Goal: Check status: Check status

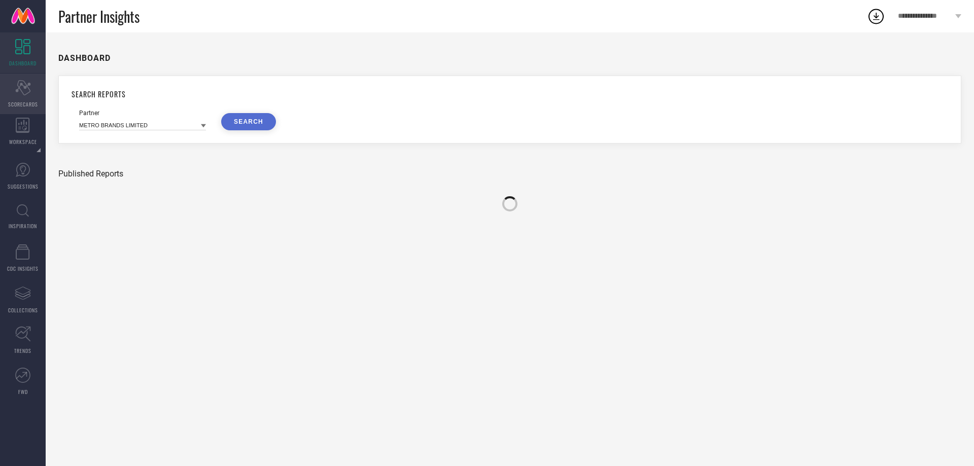
click at [19, 98] on div "Scorecard SCORECARDS" at bounding box center [23, 94] width 46 height 41
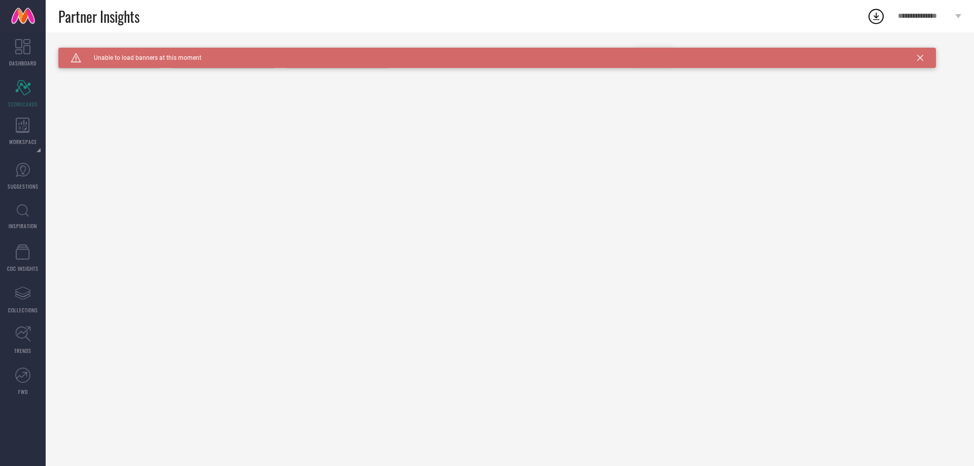
type input "All"
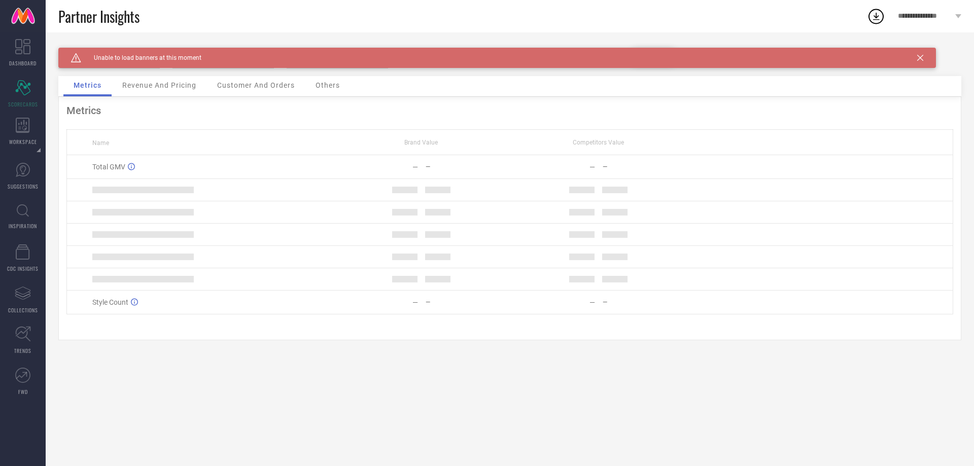
click at [922, 56] on icon at bounding box center [920, 58] width 6 height 6
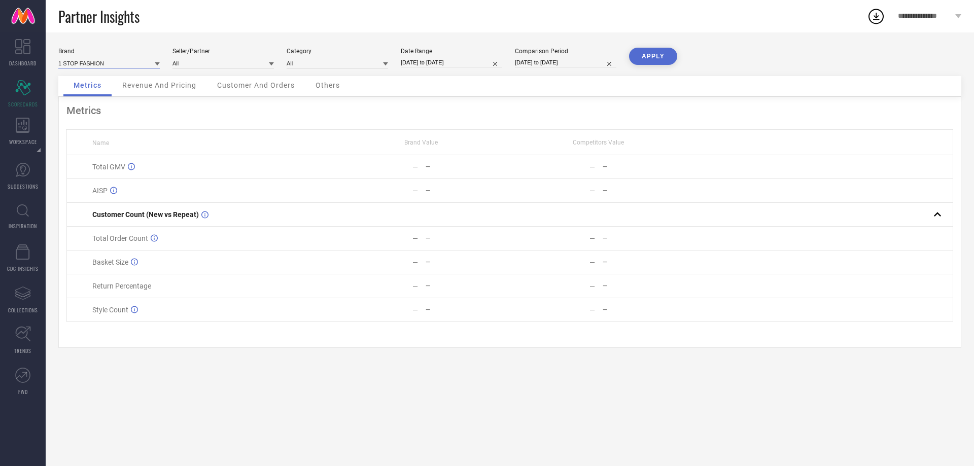
click at [134, 62] on input at bounding box center [108, 63] width 101 height 11
type input "inn"
type input "All"
select select "7"
select select "2025"
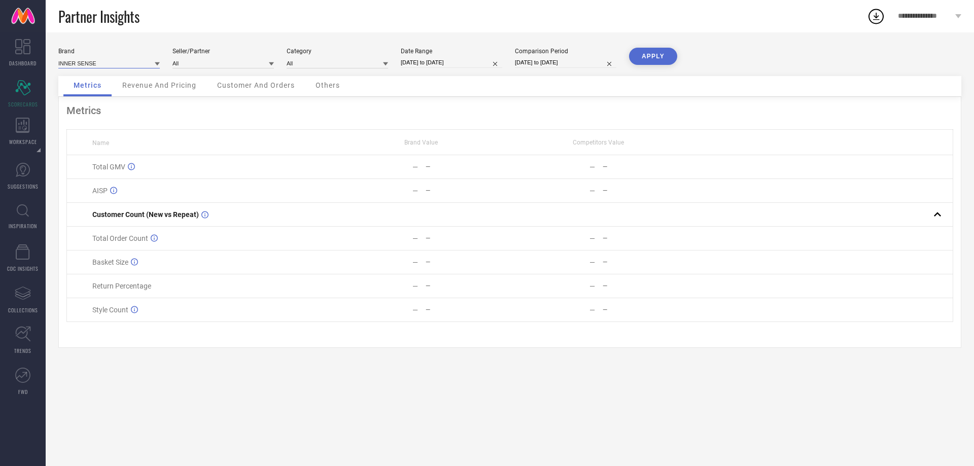
select select "8"
select select "2025"
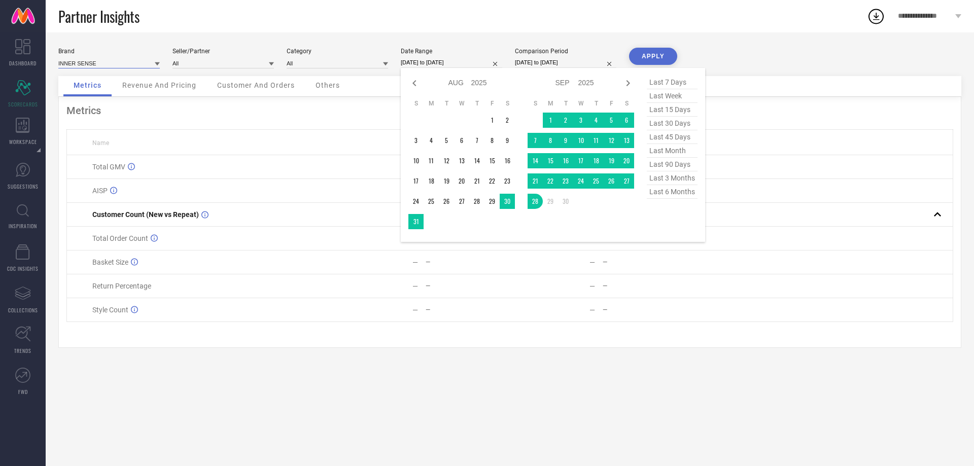
click at [450, 62] on input "[DATE] to [DATE]" at bounding box center [451, 62] width 101 height 11
click at [497, 119] on td "1" at bounding box center [491, 120] width 15 height 15
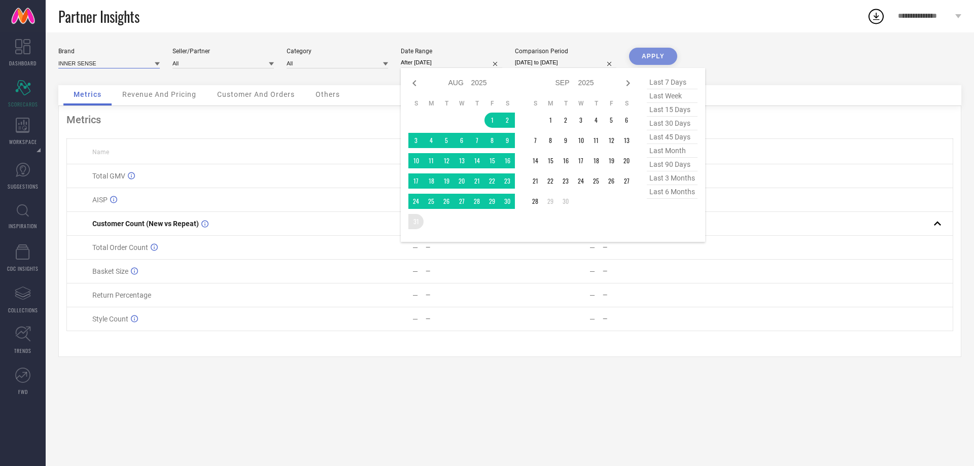
type input "[DATE] to [DATE]"
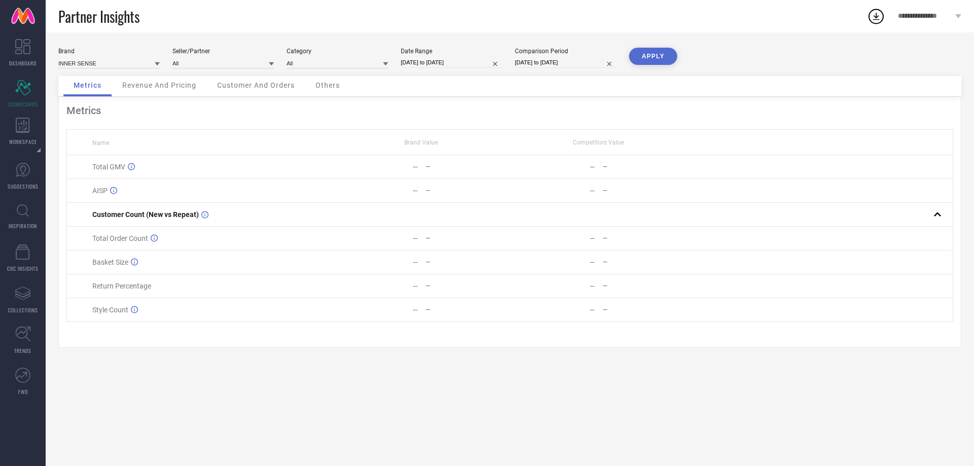
click at [638, 52] on button "APPLY" at bounding box center [653, 56] width 48 height 17
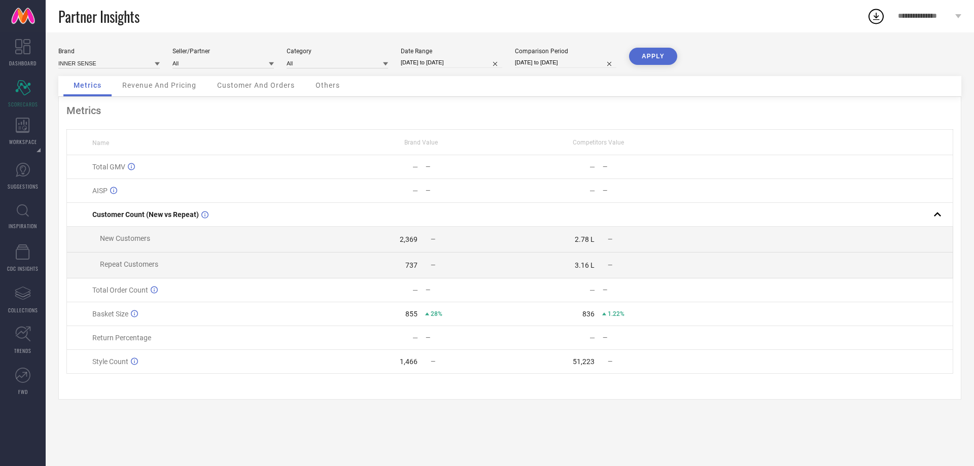
select select "7"
select select "2024"
select select "8"
select select "2024"
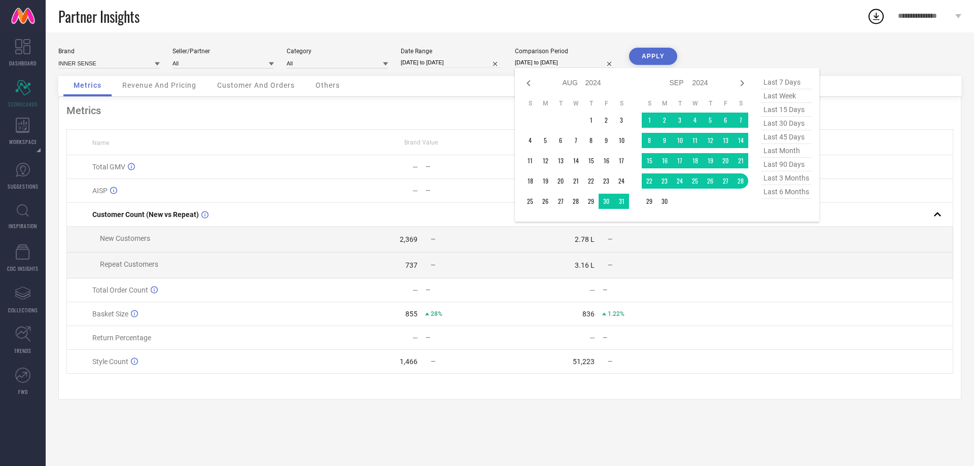
click at [559, 62] on input "[DATE] to [DATE]" at bounding box center [565, 62] width 101 height 11
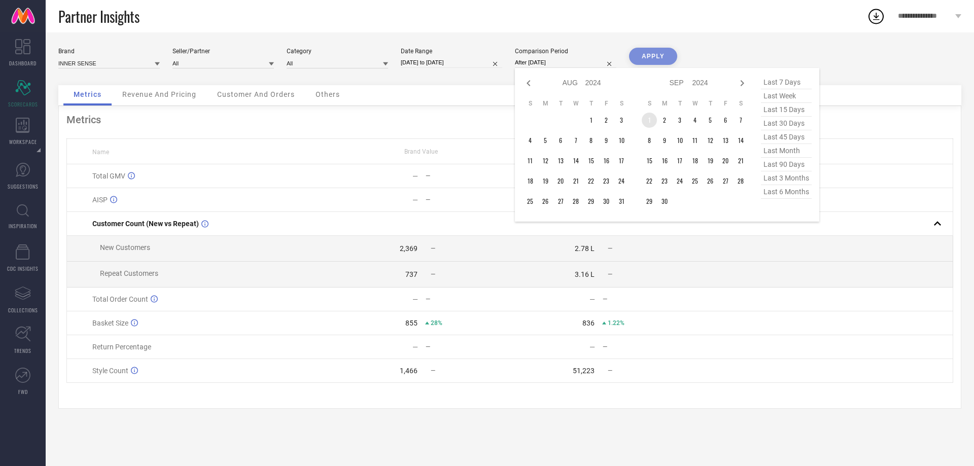
click at [648, 117] on td "1" at bounding box center [649, 120] width 15 height 15
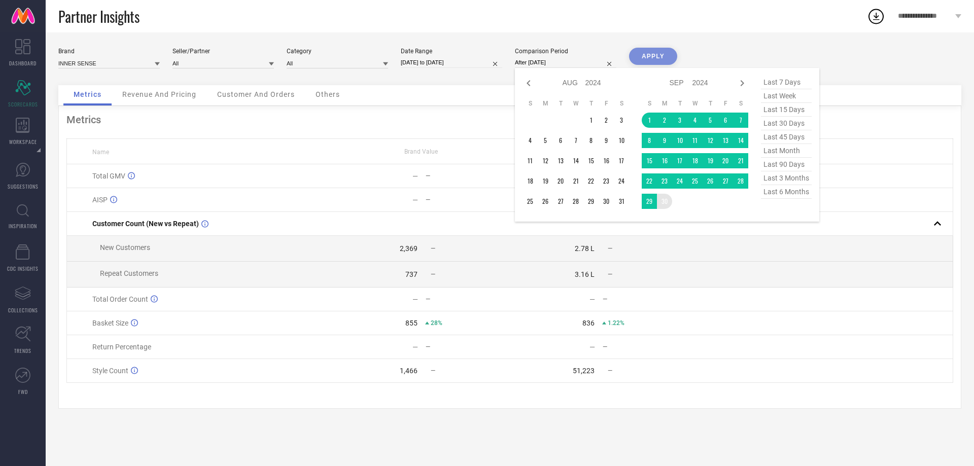
type input "[DATE] to [DATE]"
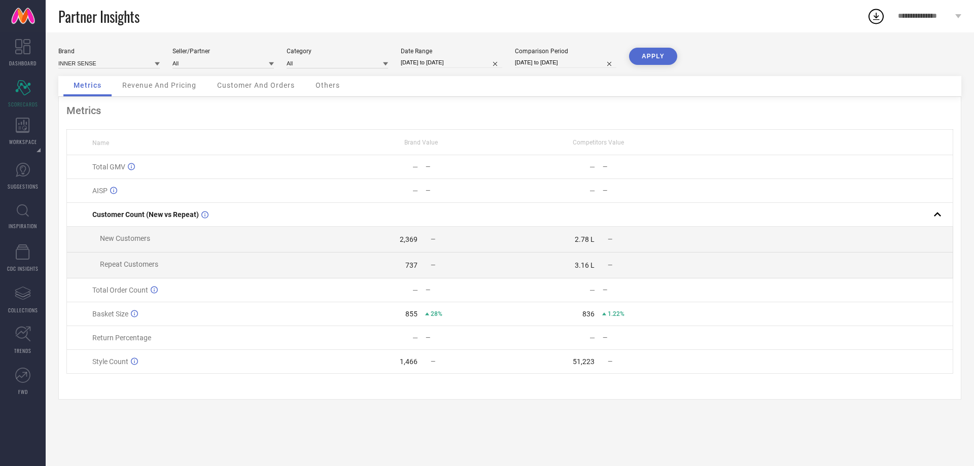
click at [647, 62] on button "APPLY" at bounding box center [653, 56] width 48 height 17
click at [459, 62] on input "[DATE] to [DATE]" at bounding box center [451, 62] width 101 height 11
select select "7"
select select "2025"
select select "8"
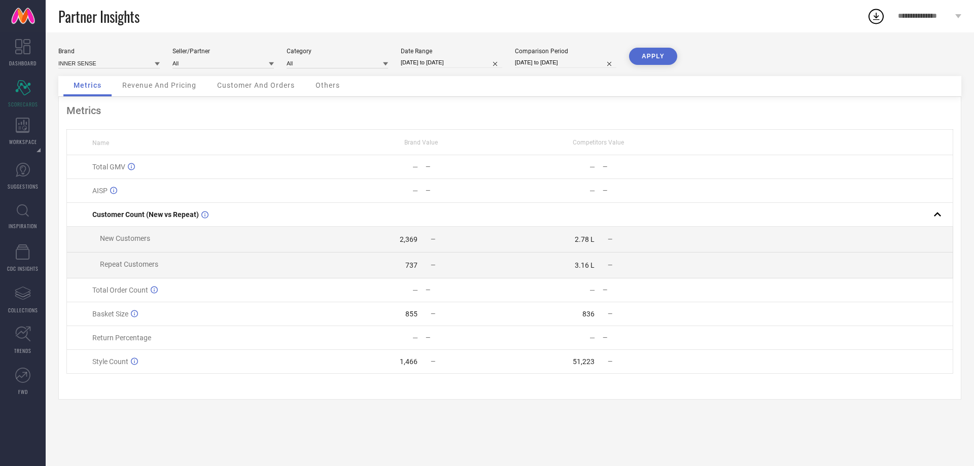
select select "2025"
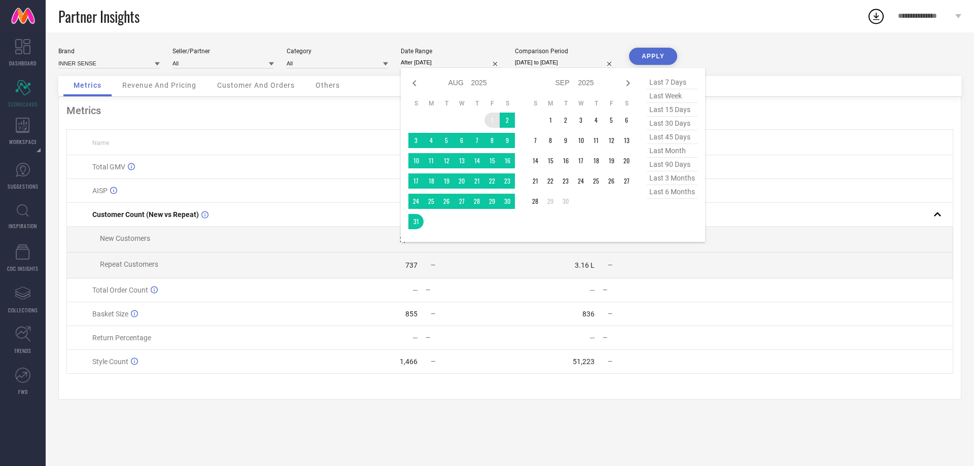
click at [491, 117] on td "1" at bounding box center [491, 120] width 15 height 15
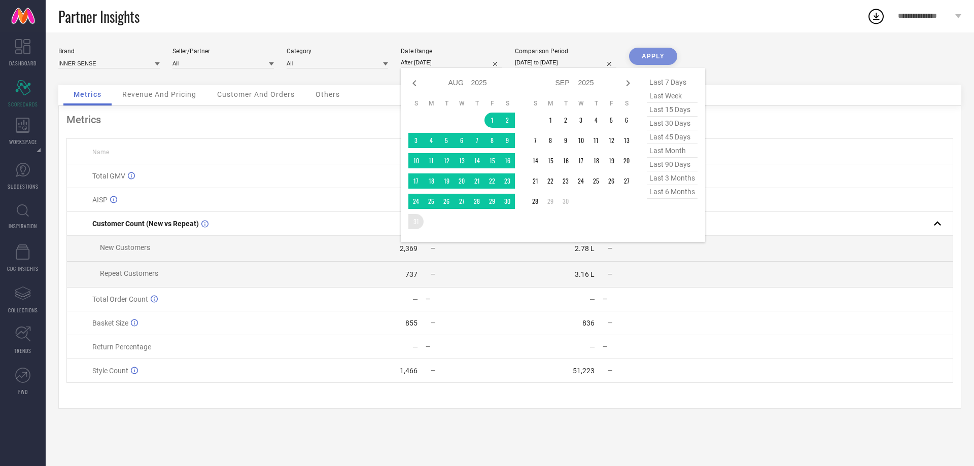
type input "[DATE] to [DATE]"
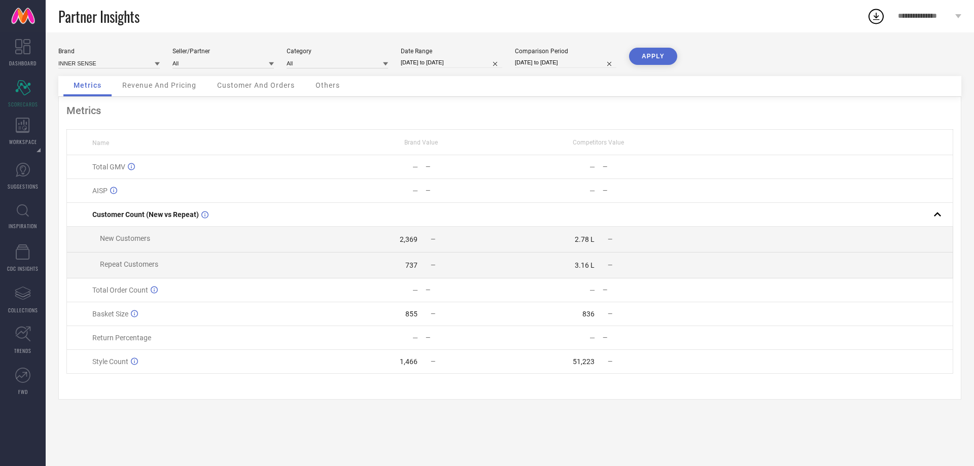
click at [652, 48] on button "APPLY" at bounding box center [653, 56] width 48 height 17
select select "8"
select select "2024"
select select "9"
select select "2024"
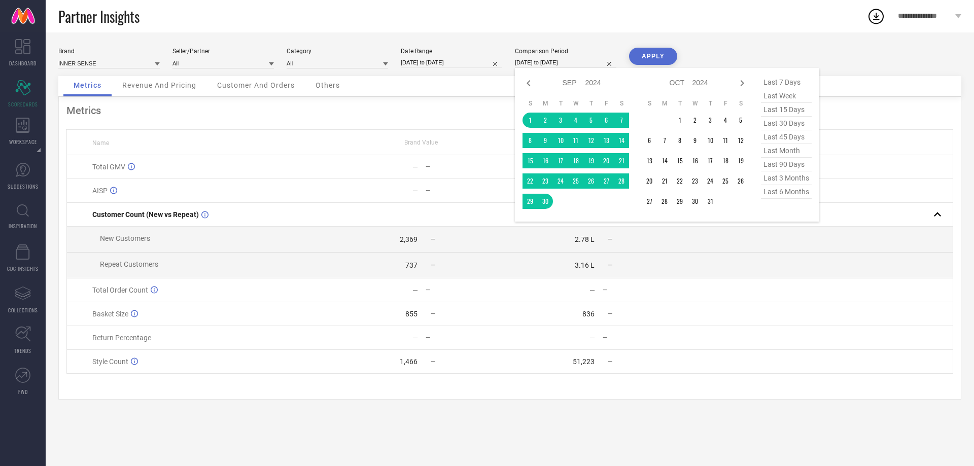
click at [545, 64] on input "[DATE] to [DATE]" at bounding box center [565, 62] width 101 height 11
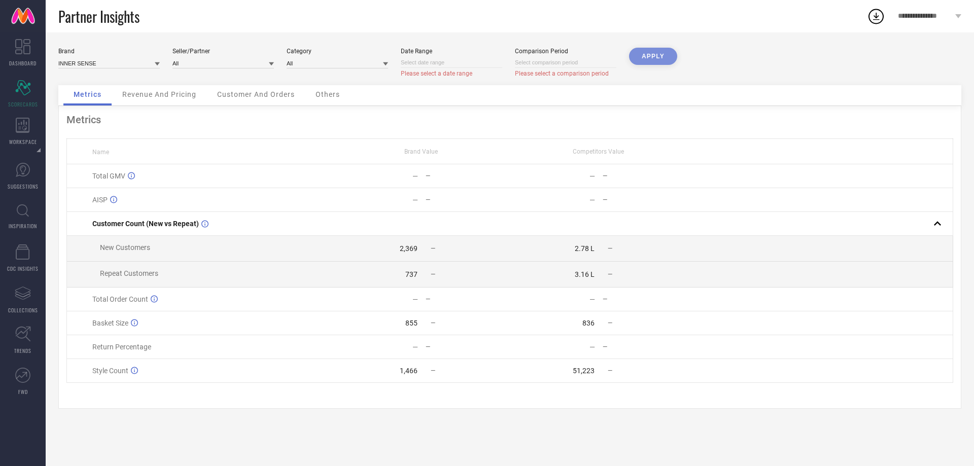
select select "9"
select select "2025"
select select "10"
select select "2025"
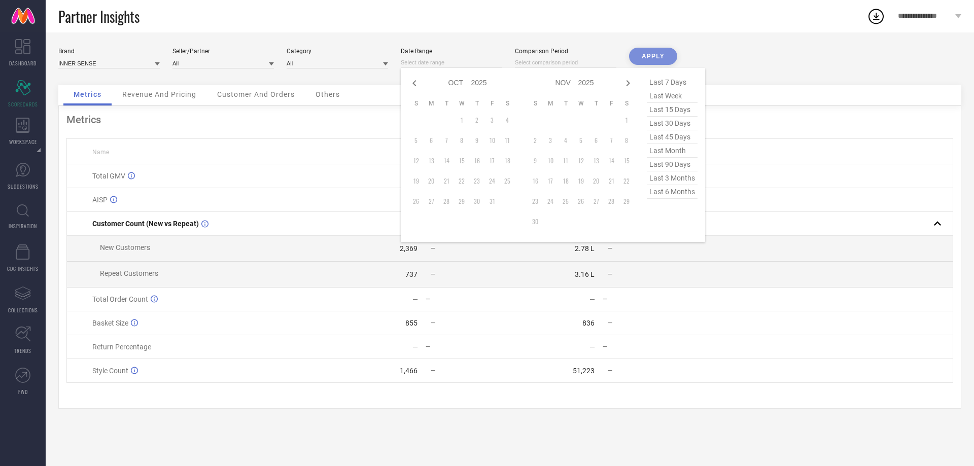
click at [466, 66] on input at bounding box center [451, 62] width 101 height 11
click at [414, 82] on icon at bounding box center [414, 83] width 4 height 6
select select "8"
select select "2025"
select select "9"
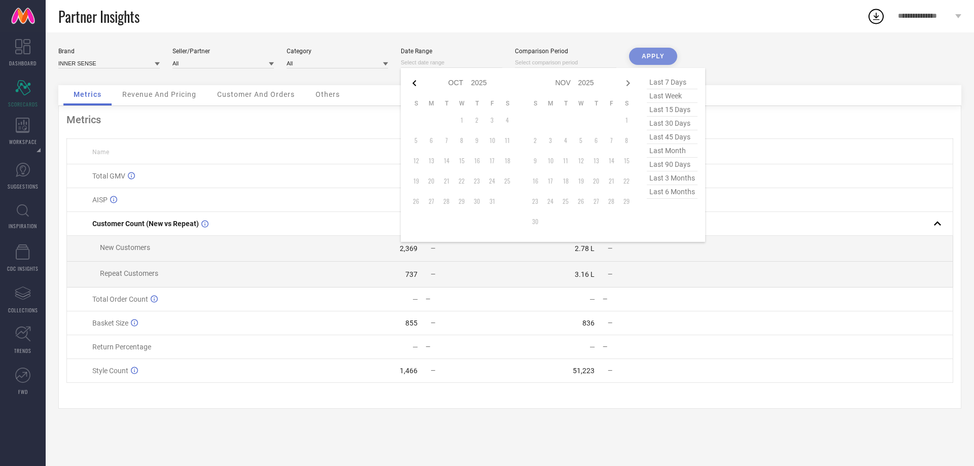
select select "2025"
click at [434, 119] on td "1" at bounding box center [430, 120] width 15 height 15
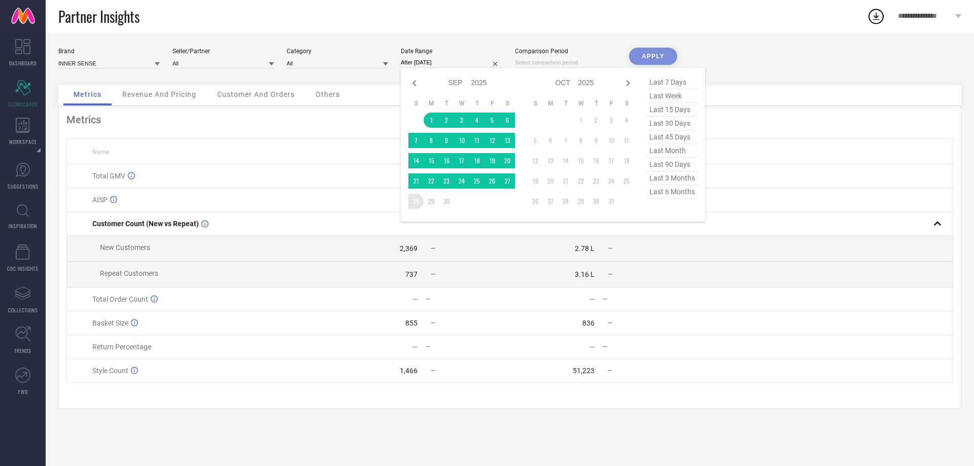
type input "[DATE] to [DATE]"
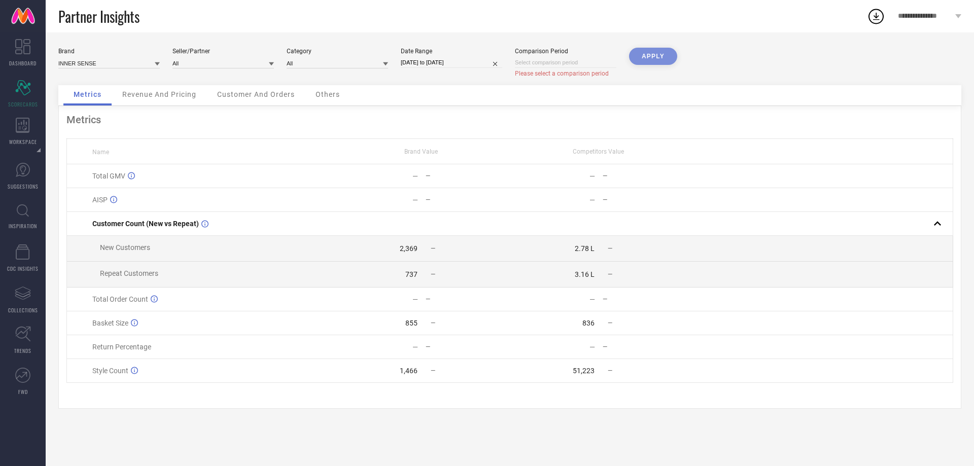
click at [622, 58] on div "Brand INNER SENSE Seller/Partner All Category All Date Range [DATE] to [DATE] C…" at bounding box center [509, 67] width 903 height 38
click at [639, 59] on div "APPLY" at bounding box center [653, 67] width 48 height 38
click at [649, 54] on div "APPLY" at bounding box center [653, 67] width 48 height 38
drag, startPoint x: 647, startPoint y: 68, endPoint x: 586, endPoint y: 82, distance: 62.4
click at [645, 68] on div "APPLY" at bounding box center [653, 67] width 48 height 38
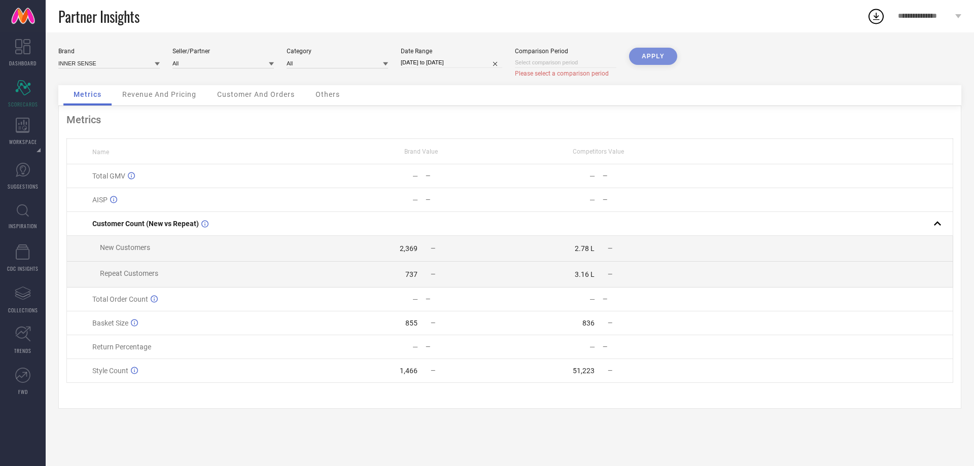
click at [544, 74] on span "Please select a comparison period" at bounding box center [562, 73] width 94 height 7
select select "9"
select select "2025"
select select "10"
select select "2025"
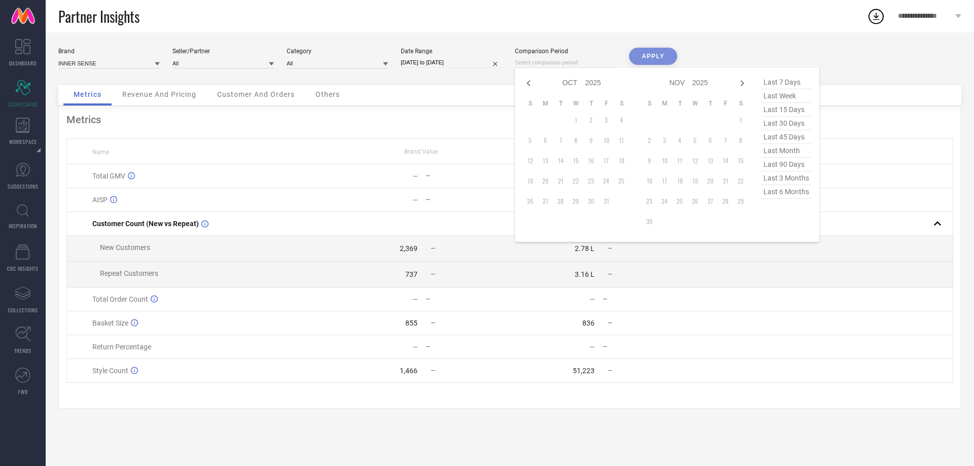
click at [543, 63] on input at bounding box center [565, 62] width 101 height 11
click at [782, 123] on span "last 30 days" at bounding box center [786, 124] width 51 height 14
type input "[DATE] to [DATE]"
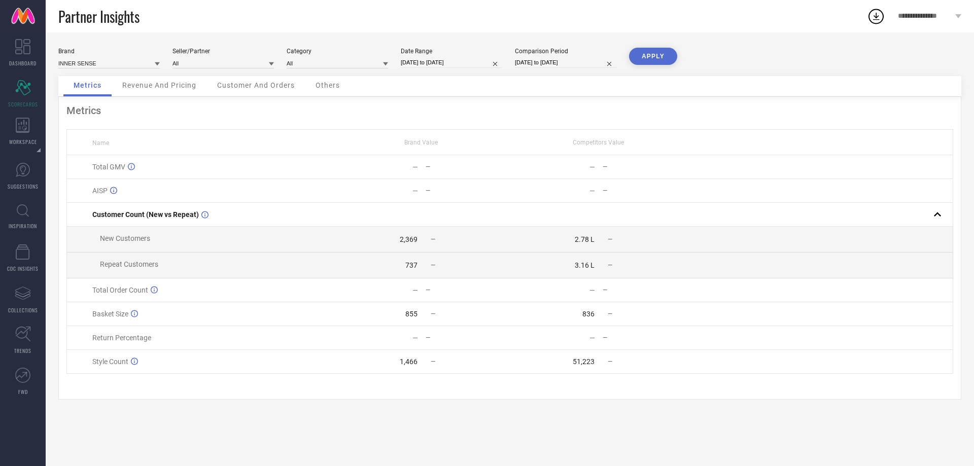
click at [657, 55] on button "APPLY" at bounding box center [653, 56] width 48 height 17
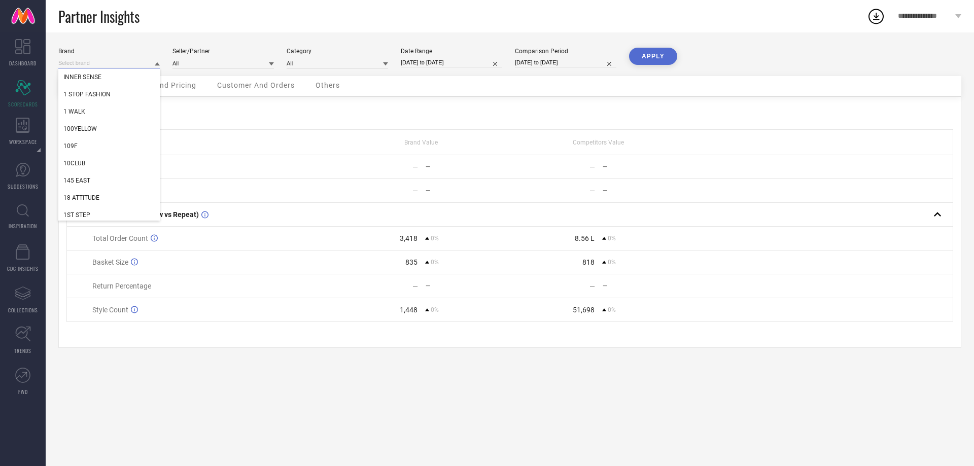
click at [126, 59] on input at bounding box center [108, 63] width 101 height 11
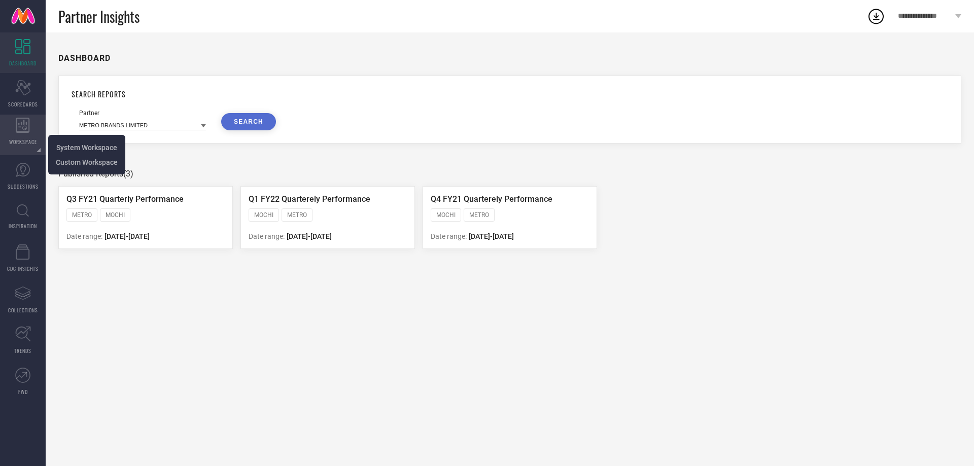
click at [36, 135] on div "WORKSPACE" at bounding box center [23, 135] width 46 height 41
click at [70, 141] on li "System Workspace" at bounding box center [87, 147] width 72 height 15
click at [70, 147] on span "System Workspace" at bounding box center [86, 148] width 61 height 8
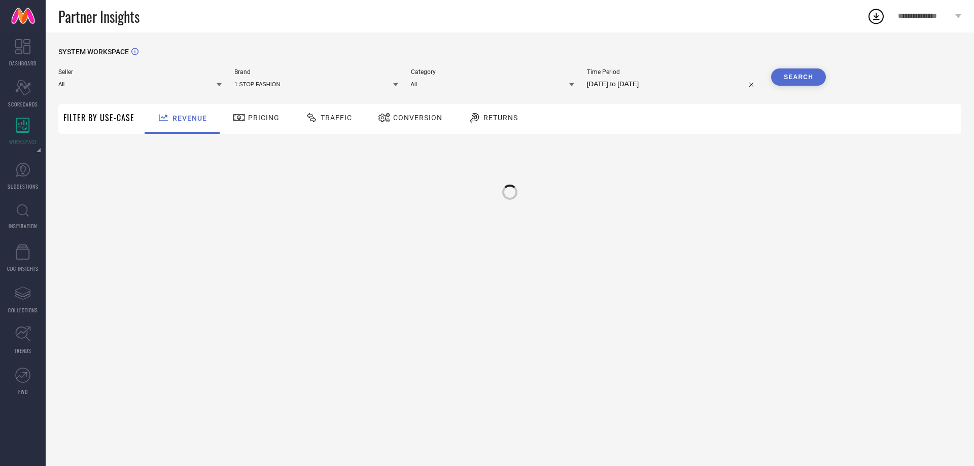
type input "All"
type input "1 STOP FASHION"
type input "All"
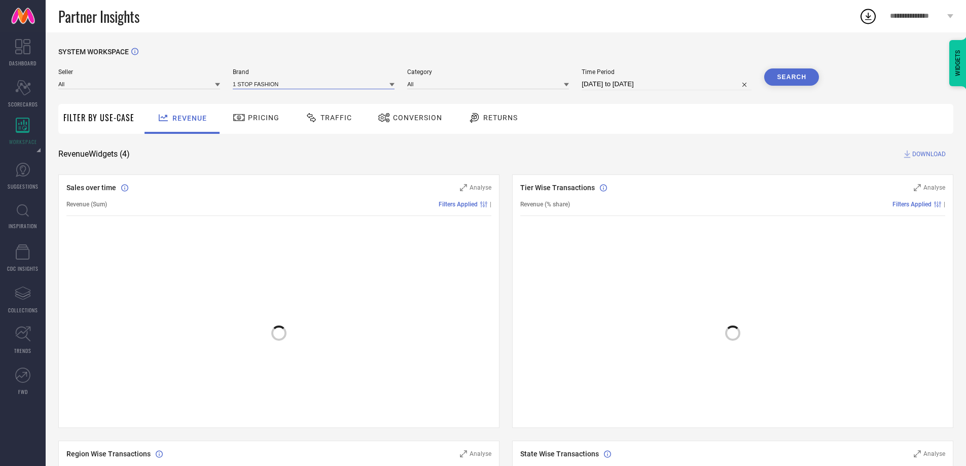
click at [289, 87] on input at bounding box center [314, 84] width 162 height 11
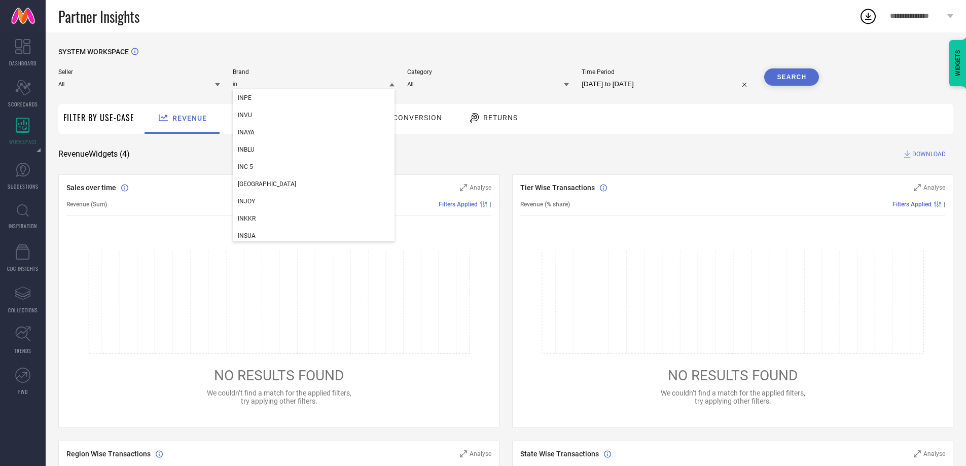
type input "inn"
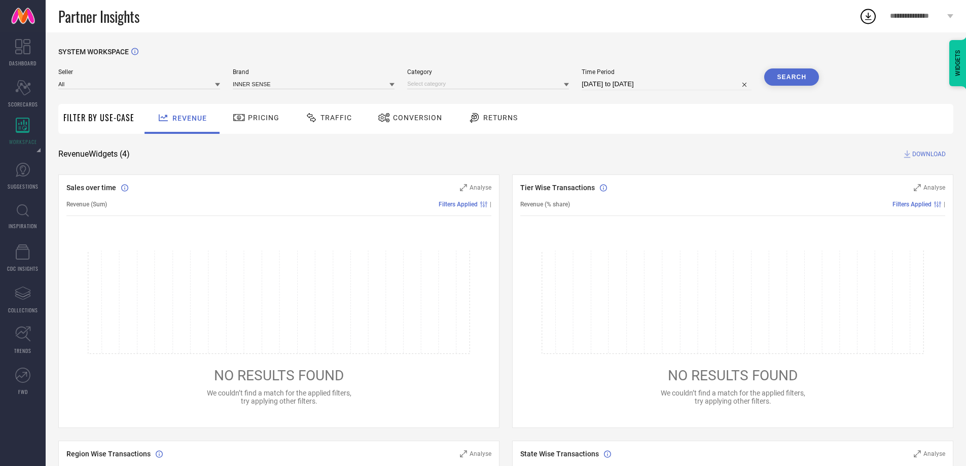
click at [432, 78] on div "Category" at bounding box center [488, 79] width 162 height 22
click at [427, 80] on input at bounding box center [488, 84] width 162 height 11
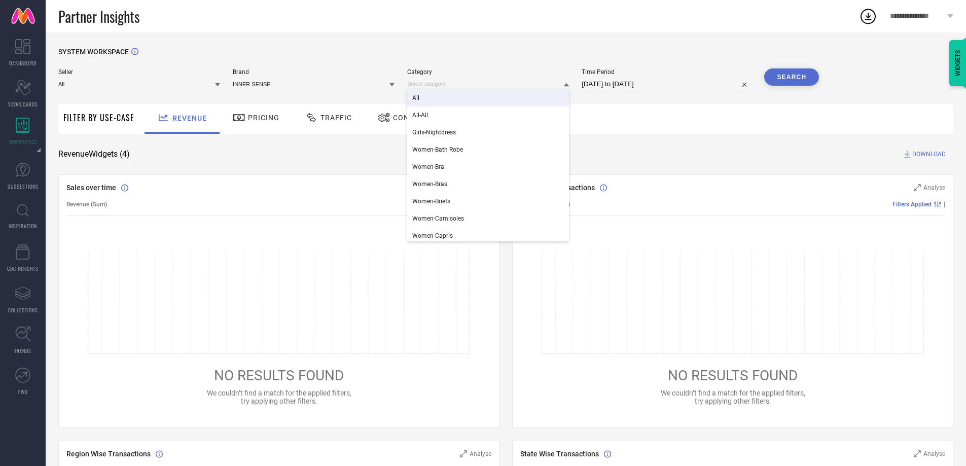
click at [417, 100] on span "All" at bounding box center [415, 97] width 7 height 7
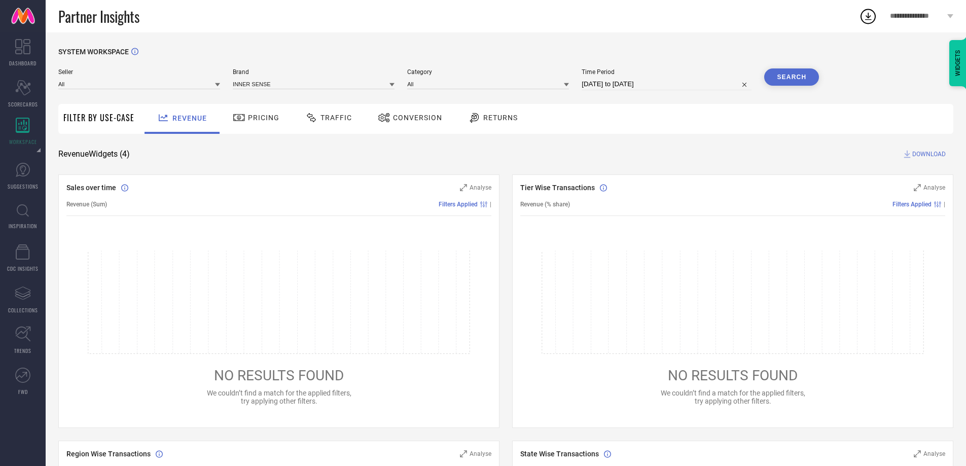
select select "7"
select select "2025"
select select "8"
select select "2025"
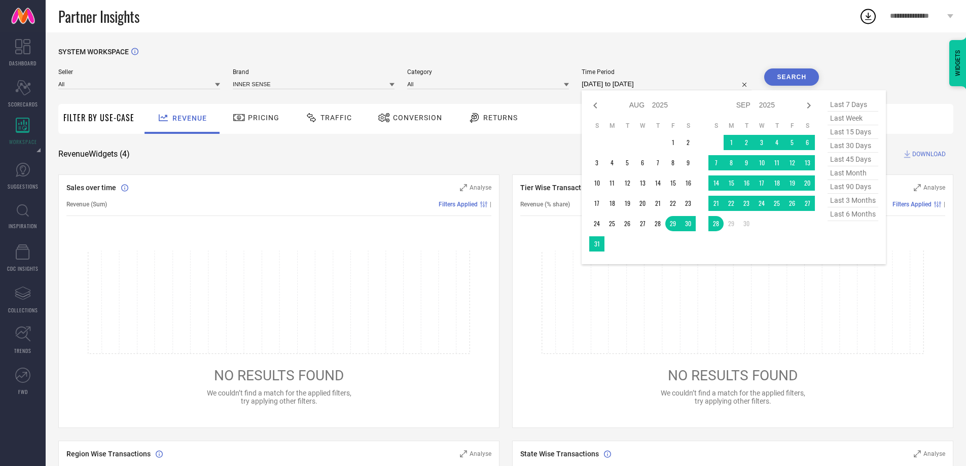
click at [629, 83] on input "[DATE] to [DATE]" at bounding box center [667, 84] width 170 height 12
click at [674, 143] on td "1" at bounding box center [672, 142] width 15 height 15
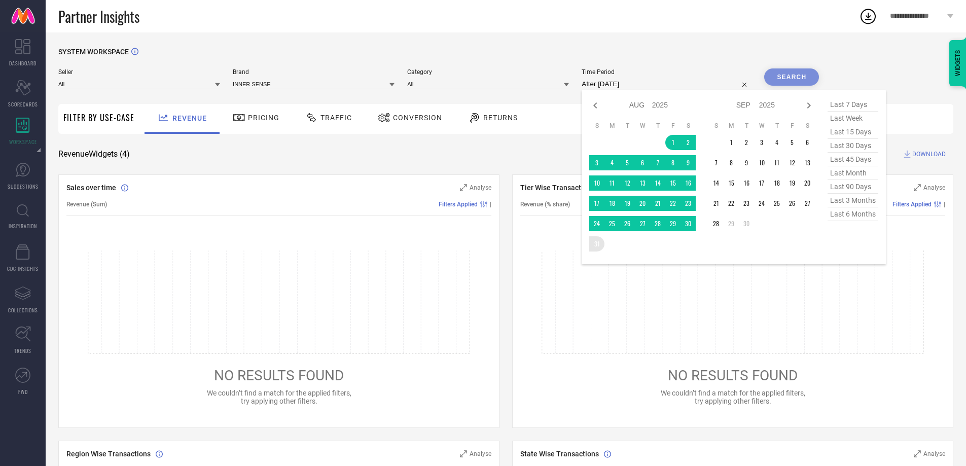
type input "[DATE] to [DATE]"
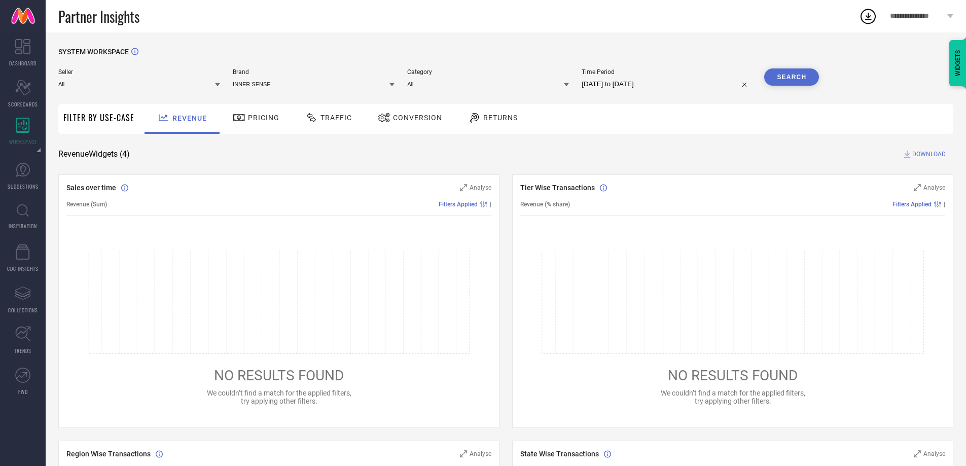
click at [790, 76] on button "Search" at bounding box center [791, 76] width 55 height 17
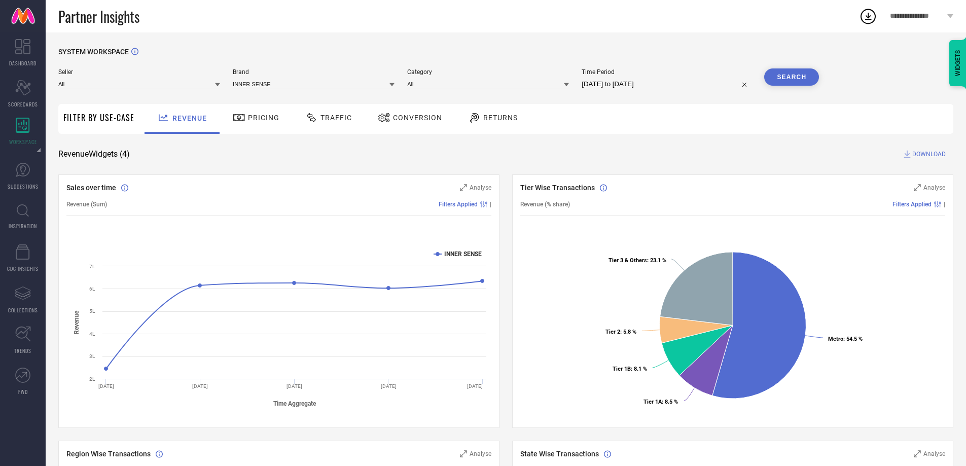
click at [487, 116] on span "Returns" at bounding box center [500, 118] width 34 height 8
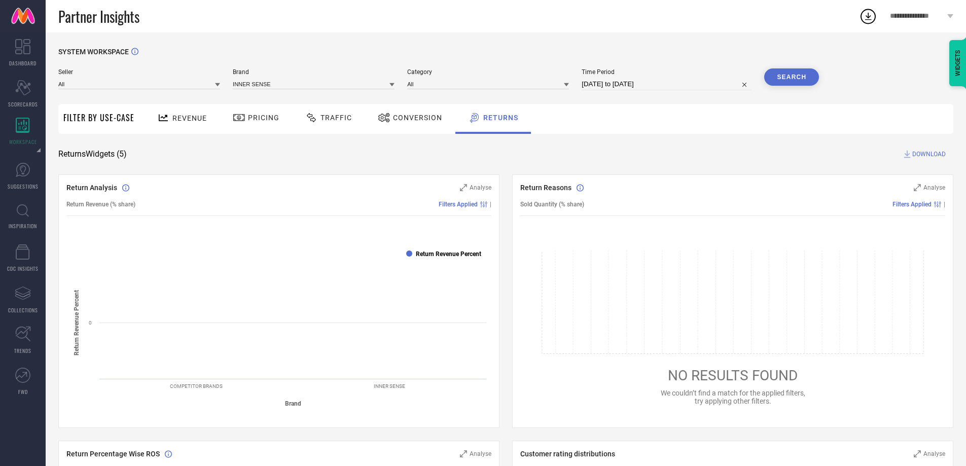
click at [408, 252] on rect at bounding box center [409, 254] width 6 height 6
click at [411, 255] on rect at bounding box center [409, 254] width 6 height 6
click at [408, 255] on rect at bounding box center [409, 254] width 6 height 6
click at [423, 256] on text "Return Revenue Percent" at bounding box center [448, 254] width 65 height 7
click at [426, 255] on text "Return Revenue Percent" at bounding box center [448, 254] width 65 height 7
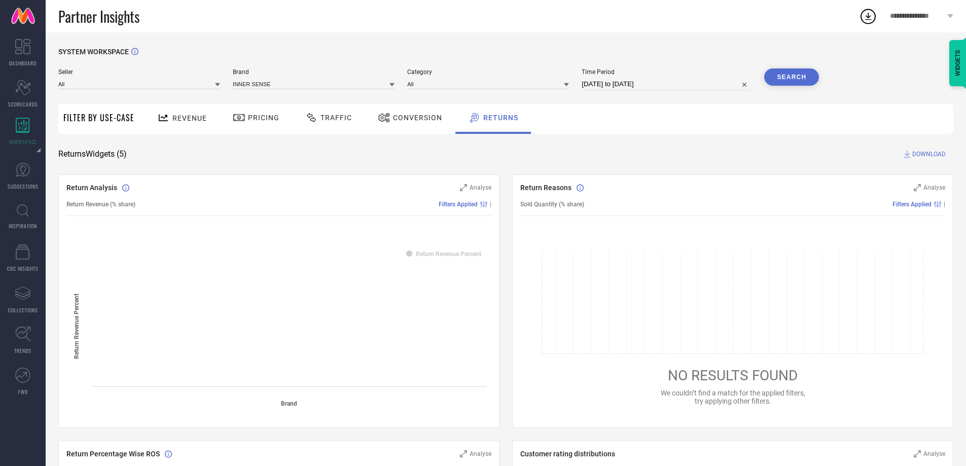
click at [426, 255] on text "Return Revenue Percent" at bounding box center [448, 254] width 65 height 7
click at [27, 94] on icon "Scorecard" at bounding box center [23, 87] width 16 height 15
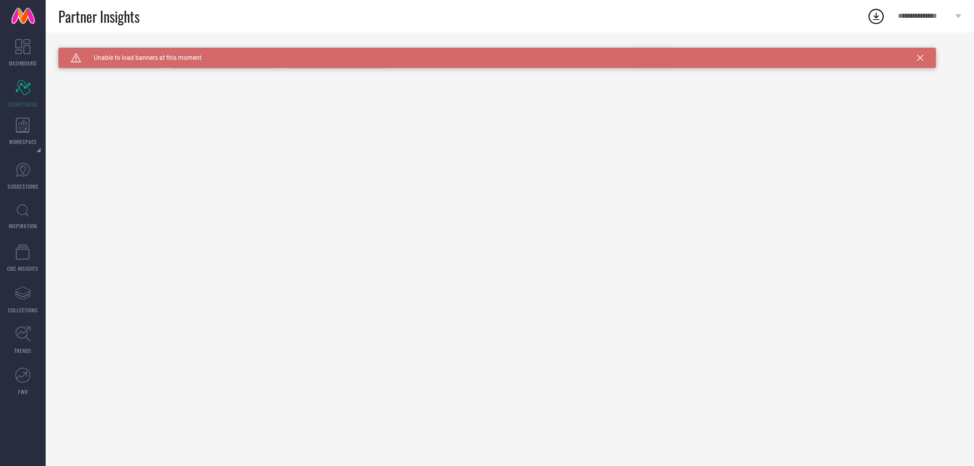
type input "All"
